Goal: Transaction & Acquisition: Purchase product/service

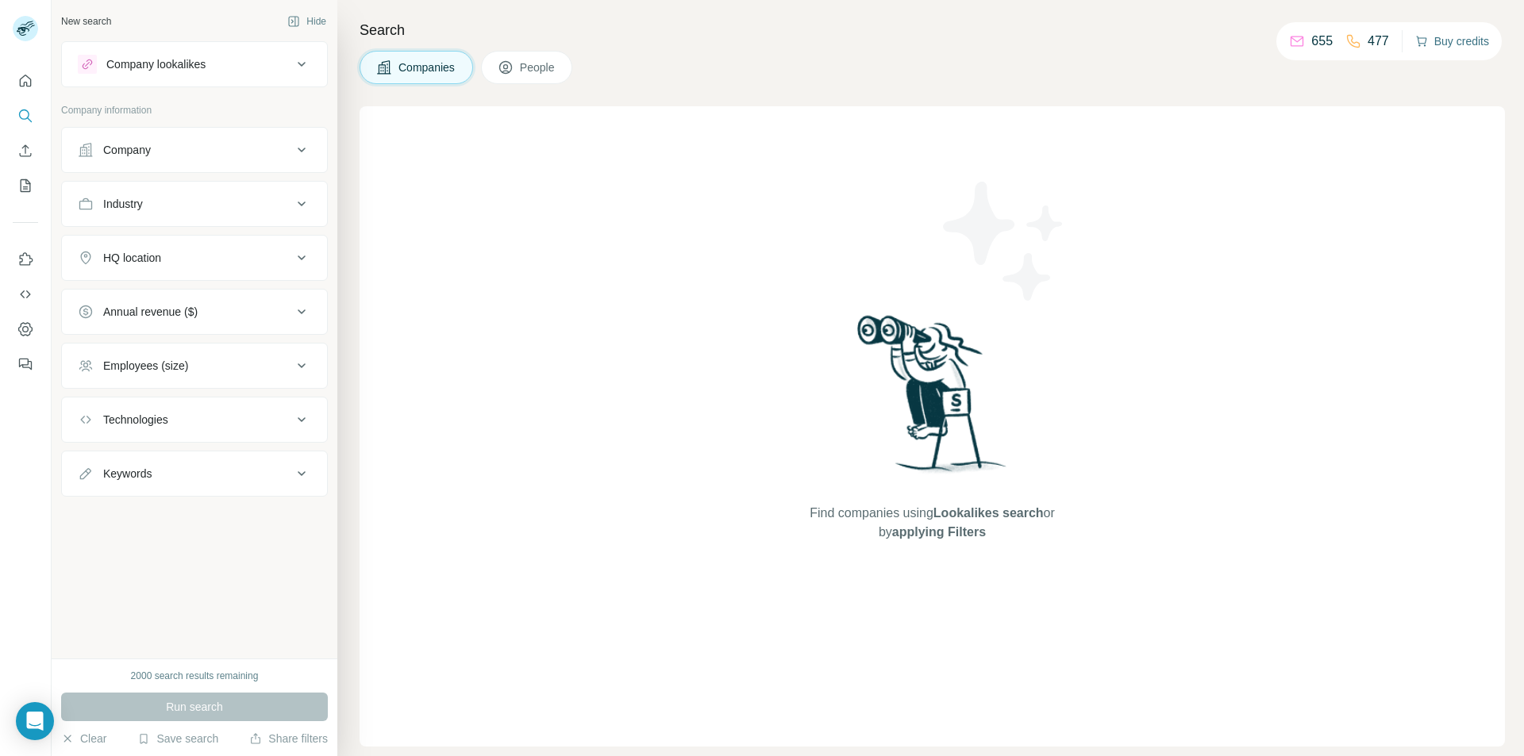
click at [1444, 45] on button "Buy credits" at bounding box center [1452, 41] width 74 height 22
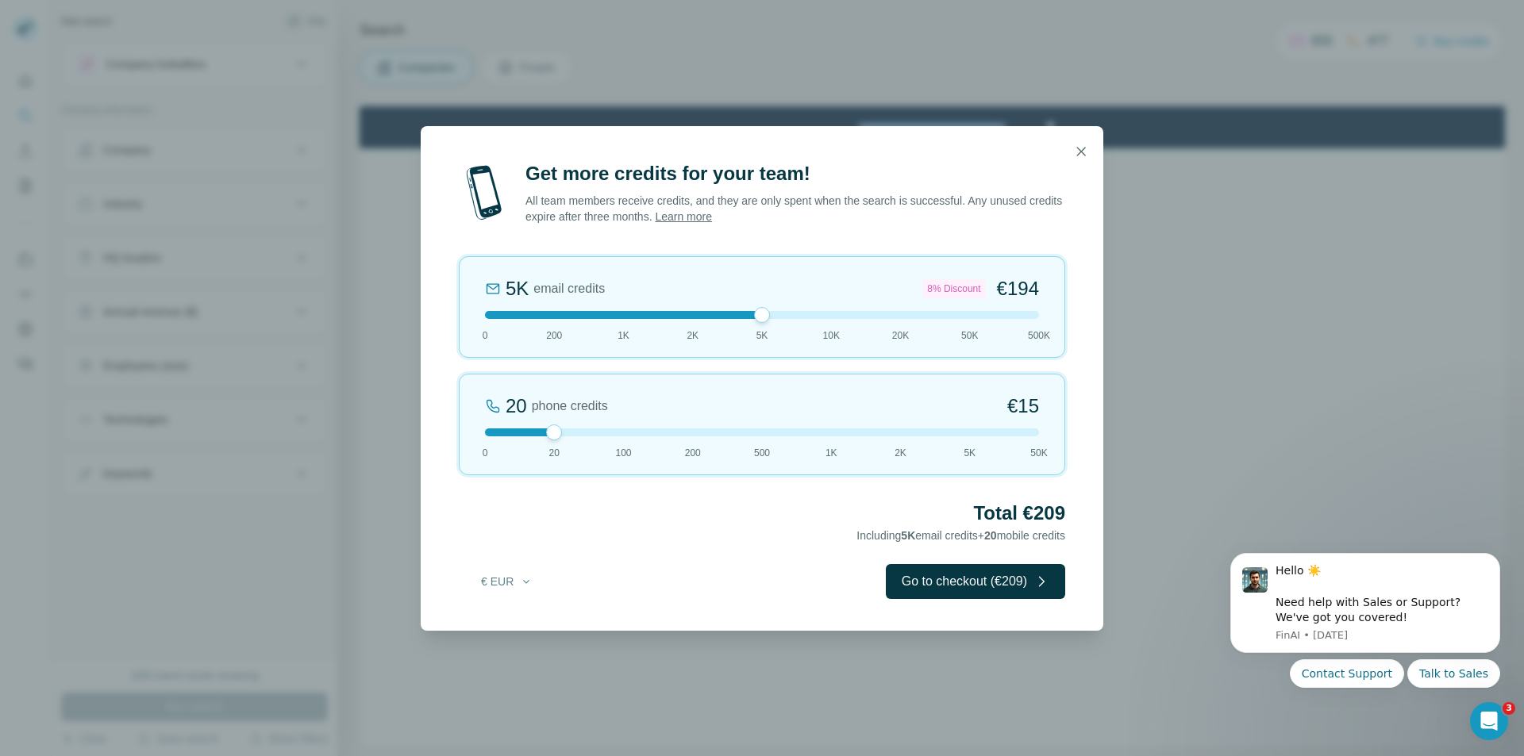
drag, startPoint x: 556, startPoint y: 314, endPoint x: 760, endPoint y: 313, distance: 204.0
click at [760, 313] on div at bounding box center [762, 315] width 16 height 16
drag, startPoint x: 552, startPoint y: 436, endPoint x: 765, endPoint y: 430, distance: 212.8
click at [765, 430] on div at bounding box center [762, 433] width 16 height 16
drag, startPoint x: 759, startPoint y: 439, endPoint x: 957, endPoint y: 440, distance: 197.6
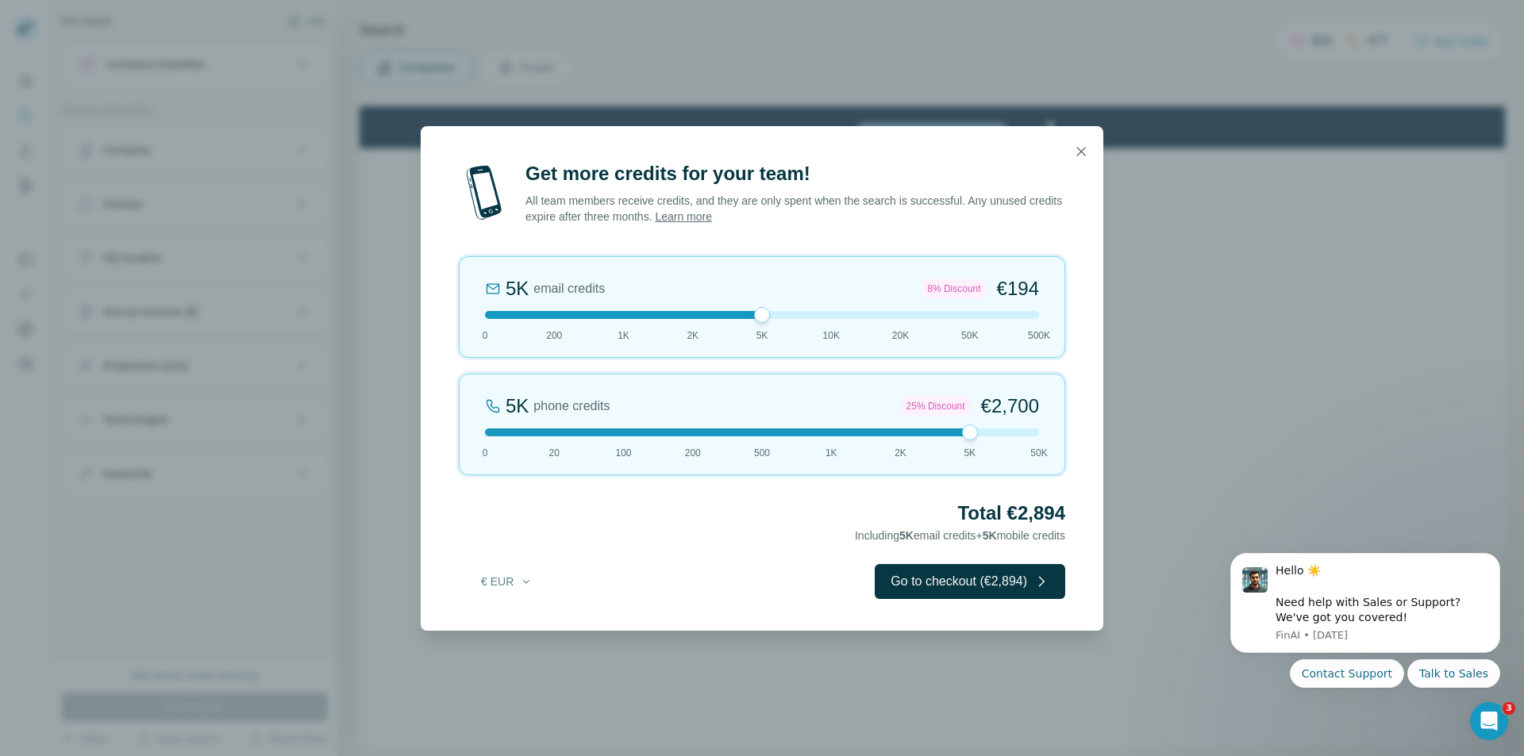
click at [957, 440] on div "5K phone credits 25% Discount €2,700 0 20 100 200 500 1K 2K 5K 50K" at bounding box center [762, 425] width 606 height 102
drag, startPoint x: 969, startPoint y: 437, endPoint x: 759, endPoint y: 435, distance: 209.5
click at [759, 435] on div at bounding box center [762, 433] width 16 height 16
drag, startPoint x: 760, startPoint y: 316, endPoint x: 598, endPoint y: 315, distance: 162.7
click at [598, 315] on div at bounding box center [762, 315] width 554 height 8
